Goal: Transaction & Acquisition: Purchase product/service

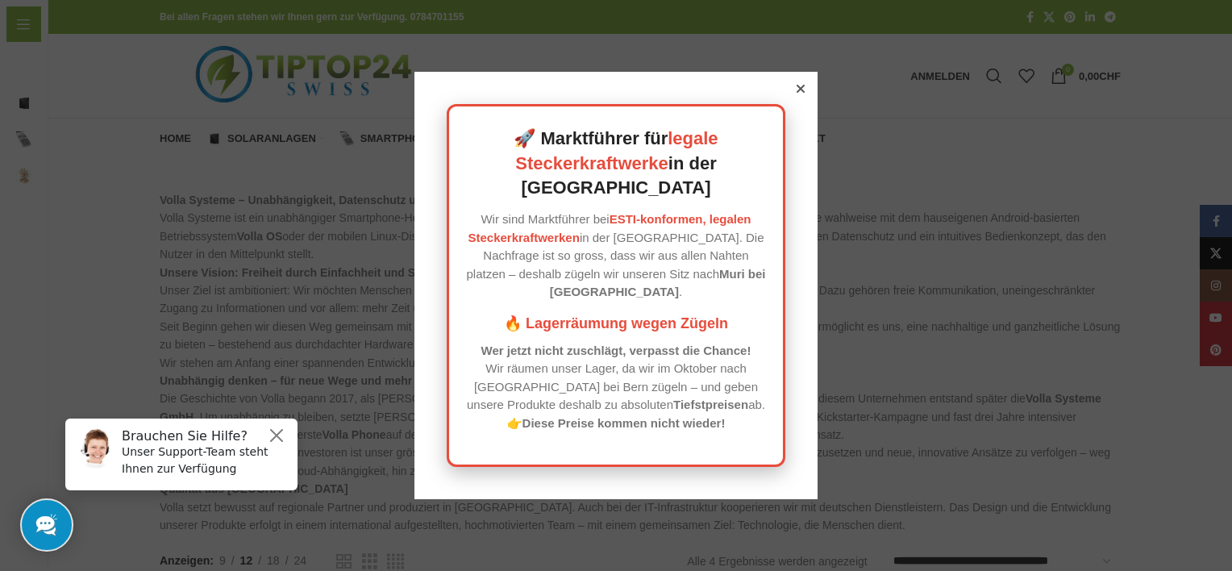
click at [796, 93] on icon at bounding box center [800, 89] width 8 height 8
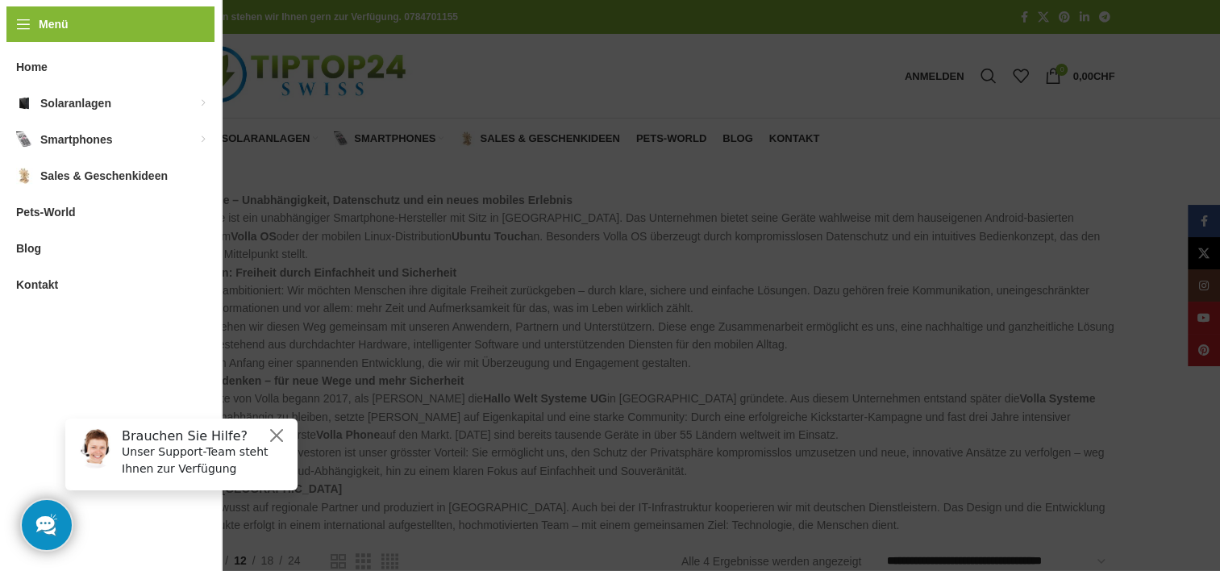
click at [33, 210] on span "Pets-World" at bounding box center [46, 211] width 60 height 29
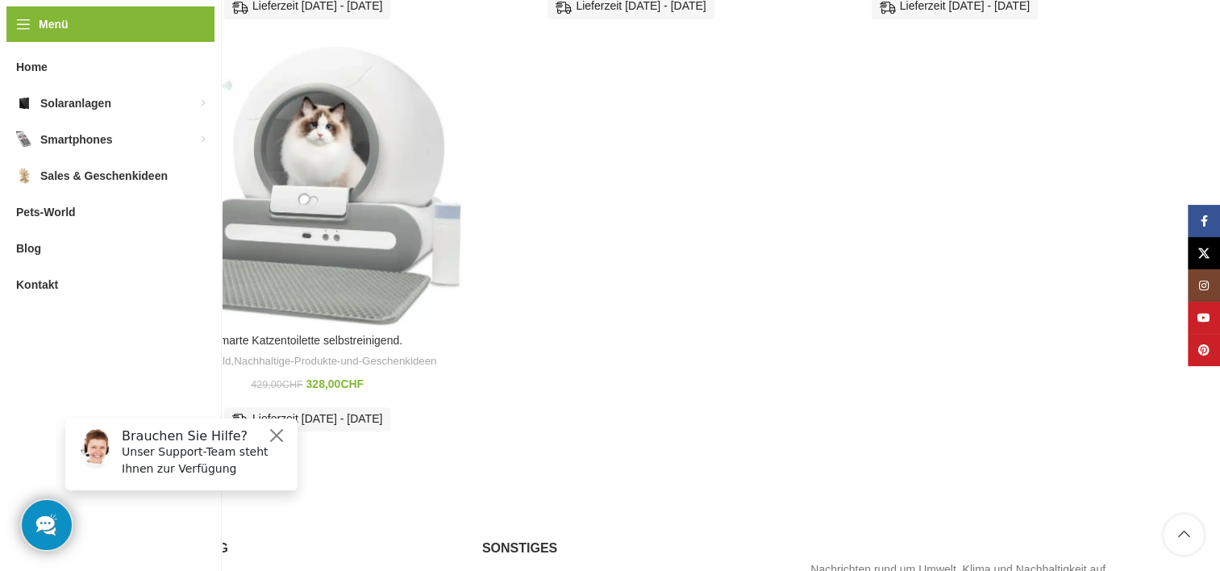
scroll to position [1108, 0]
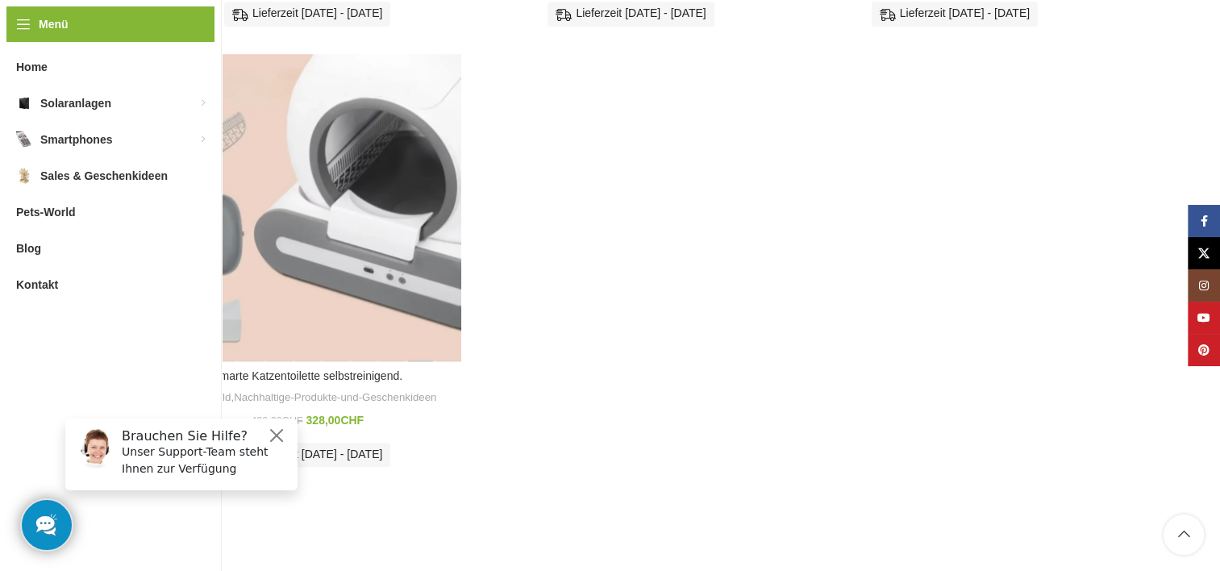
click at [409, 260] on div "Smarte Katzentoilette selbstreinigend." at bounding box center [419, 207] width 28 height 307
